Goal: Use online tool/utility

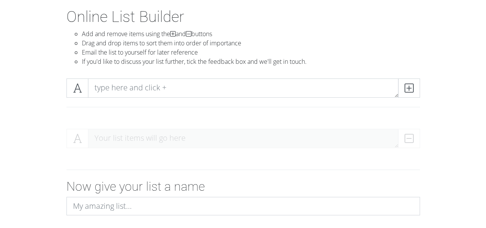
scroll to position [38, 0]
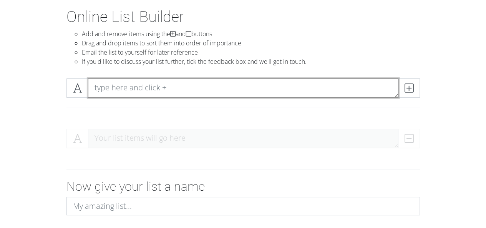
click at [135, 88] on textarea at bounding box center [243, 87] width 310 height 19
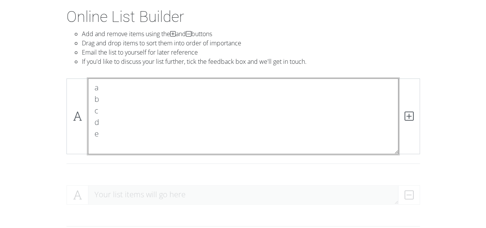
scroll to position [0, 0]
type textarea "a b c d e"
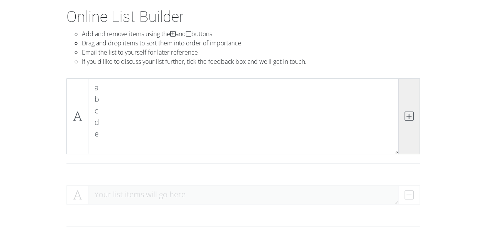
click at [412, 117] on icon at bounding box center [408, 116] width 9 height 8
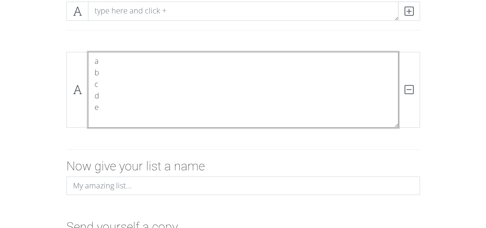
scroll to position [182, 0]
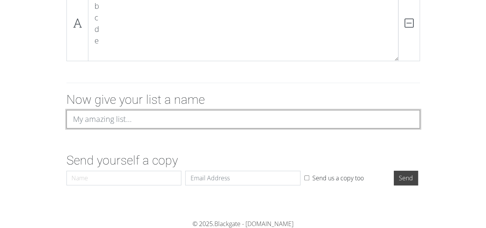
click at [114, 116] on input at bounding box center [242, 119] width 353 height 18
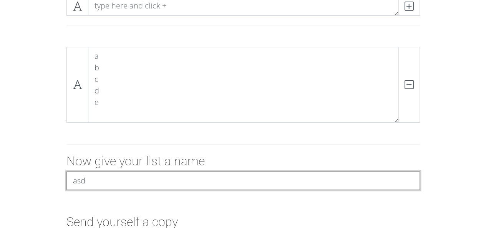
scroll to position [105, 0]
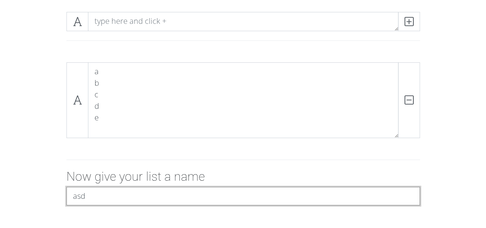
type input "asd"
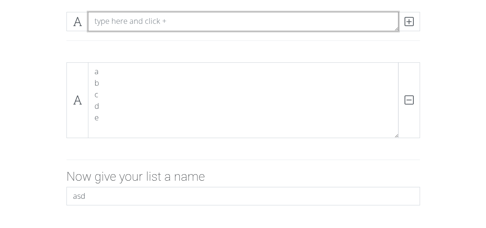
click at [120, 26] on textarea at bounding box center [243, 21] width 310 height 19
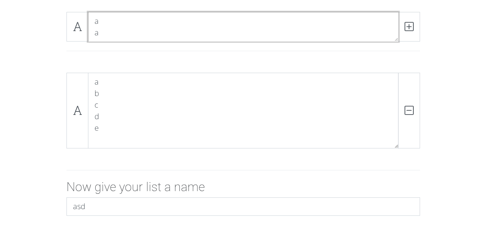
scroll to position [0, 0]
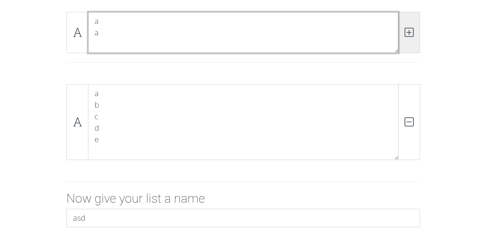
type textarea "a a"
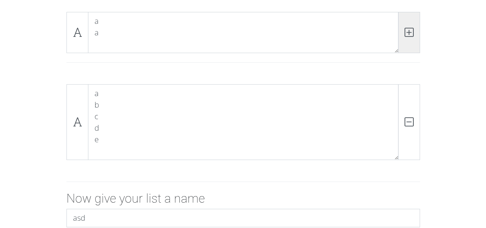
click at [414, 30] on span at bounding box center [409, 32] width 22 height 41
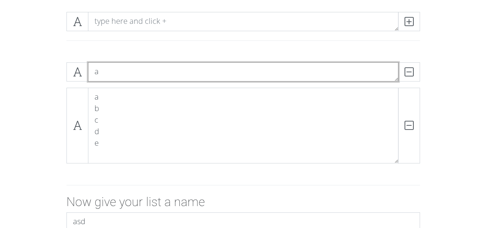
type textarea "a"
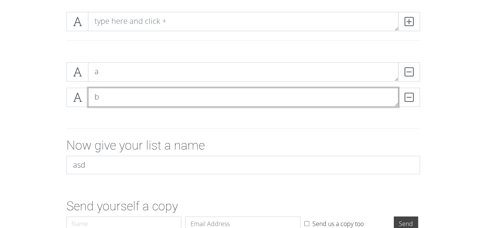
type textarea "b"
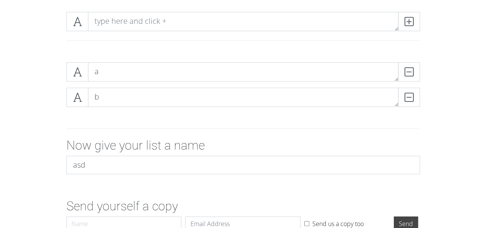
drag, startPoint x: 132, startPoint y: 5, endPoint x: 136, endPoint y: 16, distance: 11.7
click at [132, 7] on section "Online List Builder Add and remove items using the and buttons Drag and drop it…" at bounding box center [243, 103] width 486 height 324
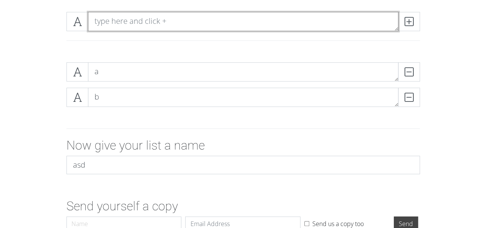
click at [136, 17] on textarea at bounding box center [243, 21] width 310 height 19
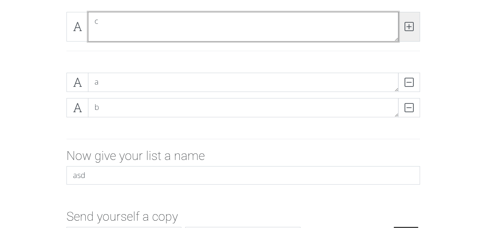
type textarea "c"
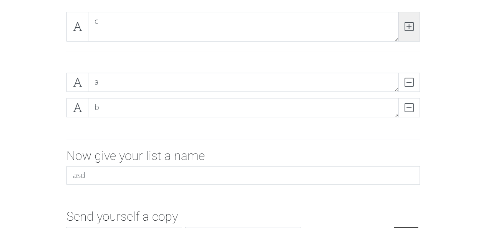
click at [419, 25] on span at bounding box center [409, 27] width 22 height 30
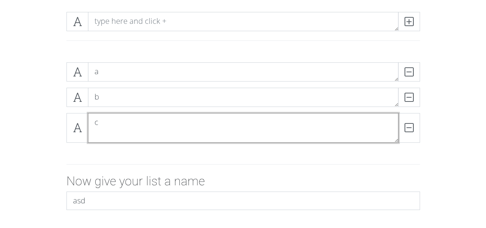
click at [144, 127] on textarea "c" at bounding box center [243, 128] width 310 height 30
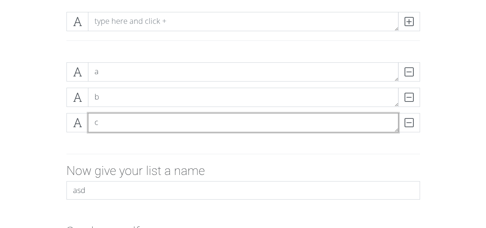
type textarea "c"
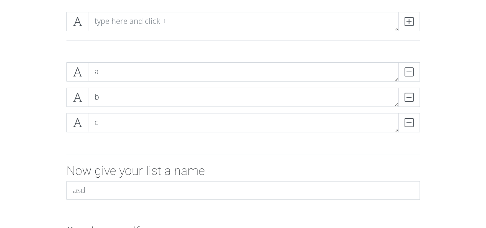
click at [43, 129] on div "a DELETE b DELETE c DELETE" at bounding box center [243, 100] width 438 height 88
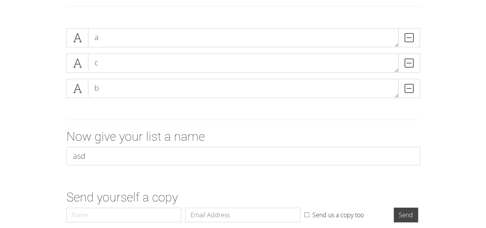
scroll to position [176, 0]
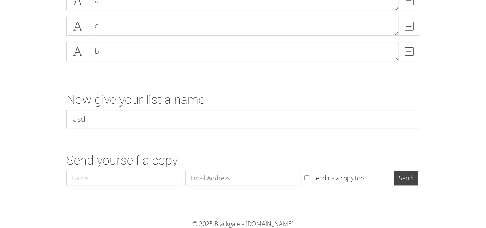
click at [43, 113] on div "Now give your list a name asd" at bounding box center [243, 113] width 438 height 42
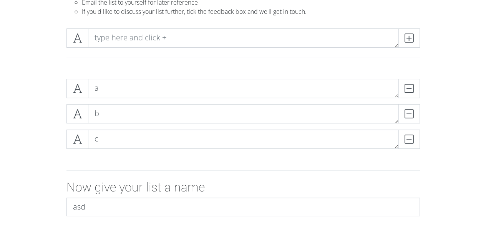
scroll to position [77, 0]
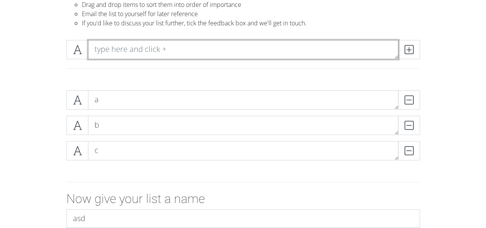
click at [142, 52] on textarea at bounding box center [243, 49] width 310 height 19
type textarea "d"
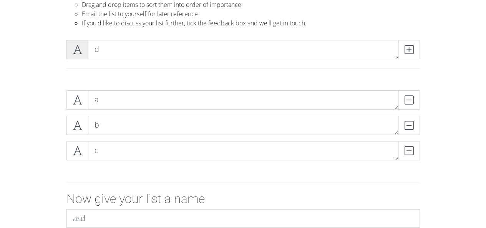
click at [74, 52] on icon at bounding box center [77, 50] width 9 height 8
click at [73, 51] on icon at bounding box center [77, 50] width 9 height 8
click at [74, 49] on icon at bounding box center [77, 50] width 9 height 8
click at [76, 49] on icon at bounding box center [77, 50] width 9 height 8
click at [409, 50] on icon at bounding box center [408, 50] width 9 height 8
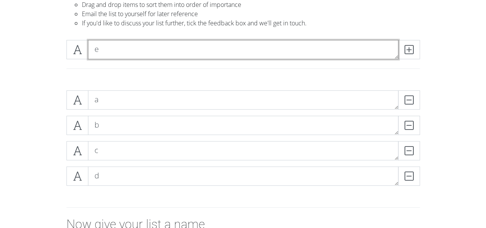
click at [201, 47] on textarea "e" at bounding box center [243, 49] width 310 height 19
type textarea "e"
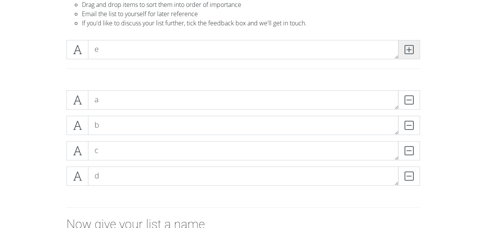
click at [415, 51] on span at bounding box center [409, 49] width 22 height 19
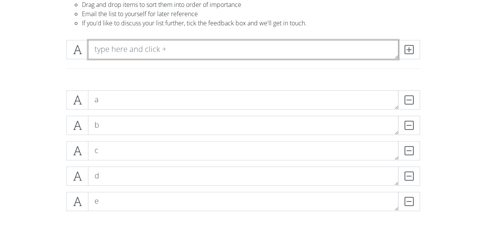
click at [291, 55] on textarea at bounding box center [243, 49] width 310 height 19
type textarea "f"
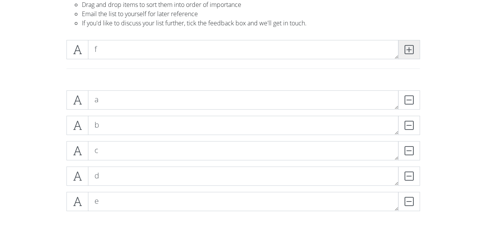
click at [403, 54] on span at bounding box center [409, 49] width 22 height 19
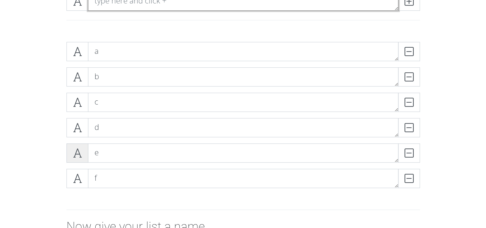
scroll to position [115, 0]
